Goal: Information Seeking & Learning: Compare options

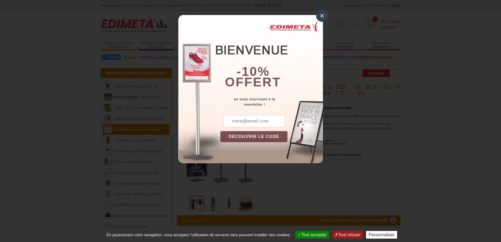
click at [317, 17] on div "×" at bounding box center [322, 16] width 12 height 12
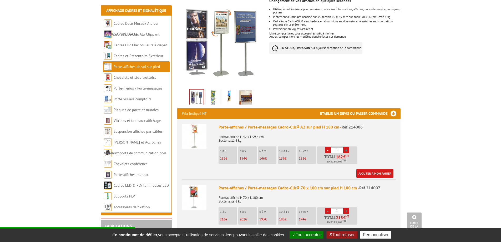
scroll to position [105, 0]
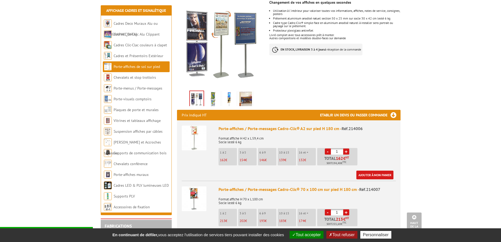
click at [226, 158] on p "162 €" at bounding box center [228, 160] width 17 height 4
click at [259, 120] on li "Porte-affiches / Porte-messages Cadro-Clic® A2 sur pied H 180 cm - Réf.214006 F…" at bounding box center [289, 149] width 214 height 59
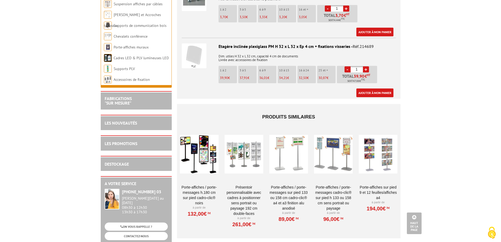
scroll to position [816, 0]
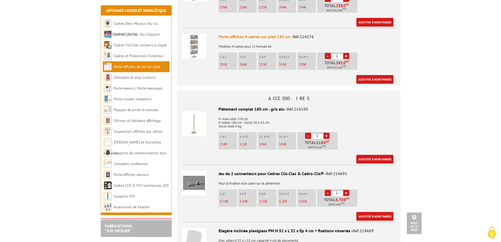
drag, startPoint x: 222, startPoint y: 100, endPoint x: 285, endPoint y: 104, distance: 63.6
click at [284, 106] on div "Piètement complet 180 cm - gris alu - Réf.214180" at bounding box center [289, 109] width 214 height 6
click at [323, 106] on div "Piètement complet 180 cm - gris alu - Réf.214180" at bounding box center [289, 109] width 214 height 6
click at [327, 106] on div "Piètement complet 180 cm - gris alu - Réf.214180 H. maxi utile 176 cm H. totale…" at bounding box center [289, 134] width 214 height 57
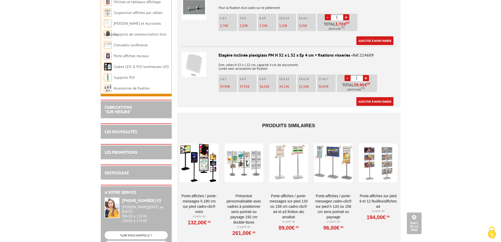
scroll to position [1053, 0]
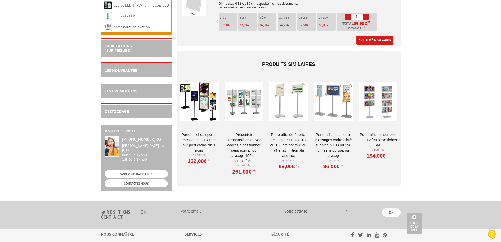
click at [200, 132] on link "Porte-affiches / Porte-messages H.180 cm SUR PIED CADRO-CLIC® NOIRS" at bounding box center [199, 142] width 39 height 21
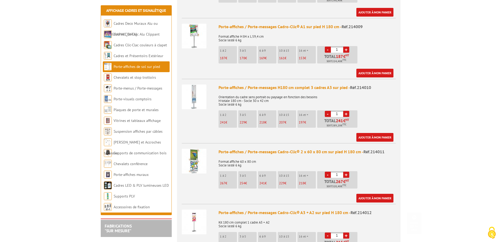
drag, startPoint x: 224, startPoint y: 87, endPoint x: 253, endPoint y: 148, distance: 67.3
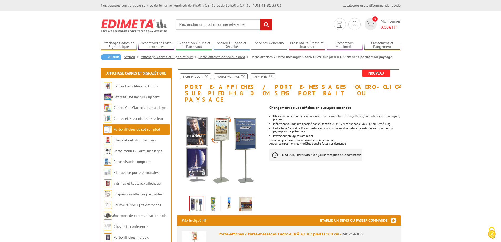
click at [128, 131] on link "Porte-affiches de sol sur pied" at bounding box center [137, 129] width 46 height 5
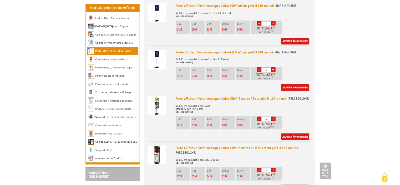
scroll to position [342, 0]
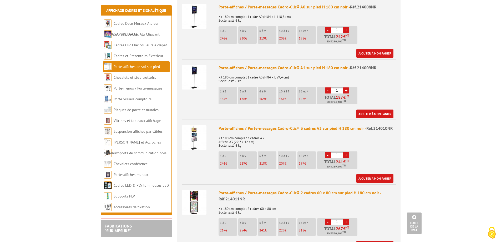
click at [188, 131] on img at bounding box center [194, 137] width 25 height 25
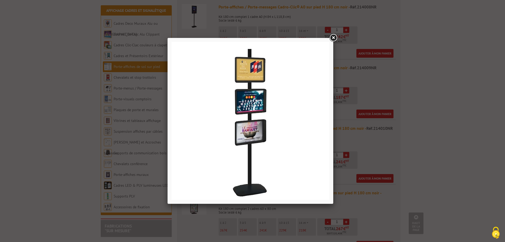
click at [373, 103] on div at bounding box center [252, 121] width 505 height 242
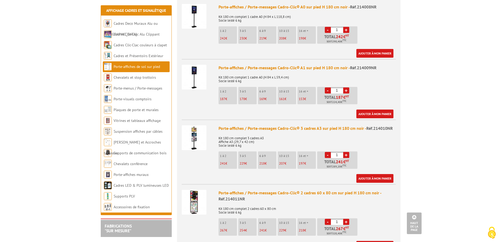
click at [233, 125] on div "Porte-affiches / Porte-messages Cadro-Clic® 3 cadres A3 sur pied H 180 cm noir …" at bounding box center [307, 128] width 177 height 6
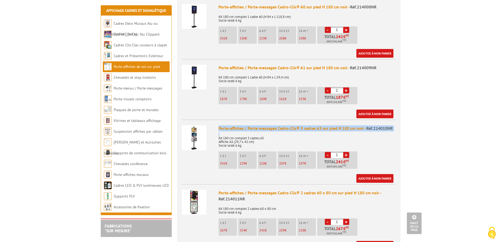
click at [233, 125] on div "Porte-affiches / Porte-messages Cadro-Clic® 3 cadres A3 sur pied H 180 cm noir …" at bounding box center [307, 128] width 177 height 6
click at [195, 132] on img at bounding box center [194, 137] width 25 height 25
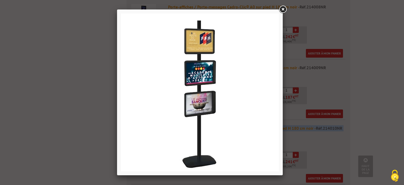
click at [283, 11] on link at bounding box center [282, 9] width 9 height 9
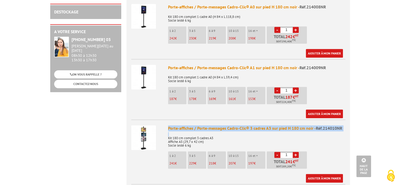
scroll to position [395, 0]
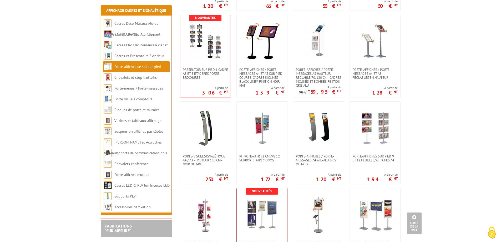
scroll to position [632, 0]
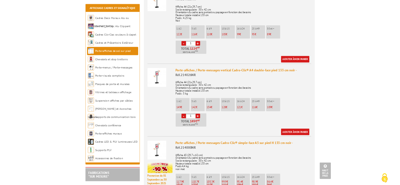
scroll to position [342, 0]
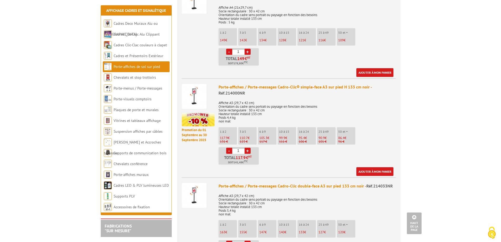
click at [225, 86] on div "Porte-affiches / Porte-messages Cadro-Clic® simple-face A3 sur pied H 133 cm no…" at bounding box center [307, 90] width 177 height 12
click at [294, 86] on div "Porte-affiches / Porte-messages Cadro-Clic® simple-face A3 sur pied H 133 cm no…" at bounding box center [307, 90] width 177 height 12
drag, startPoint x: 294, startPoint y: 85, endPoint x: 351, endPoint y: 86, distance: 56.3
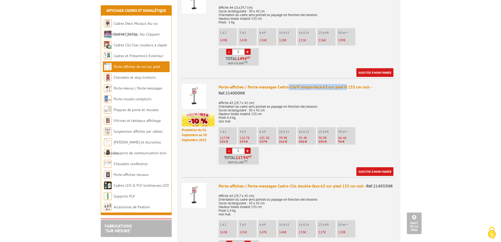
click at [346, 84] on div "Porte-affiches / Porte-messages Cadro-Clic® simple-face A3 sur pied H 133 cm no…" at bounding box center [307, 90] width 177 height 12
click at [363, 95] on div "Porte-affiches / Porte-messages Cadro-Clic® simple-face A3 sur pied H 133 cm no…" at bounding box center [307, 90] width 177 height 12
click at [196, 98] on img at bounding box center [194, 96] width 25 height 25
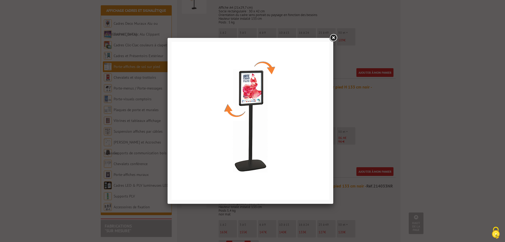
click at [255, 106] on img at bounding box center [251, 121] width 158 height 158
click at [333, 39] on link at bounding box center [333, 37] width 9 height 9
